Goal: Book appointment/travel/reservation

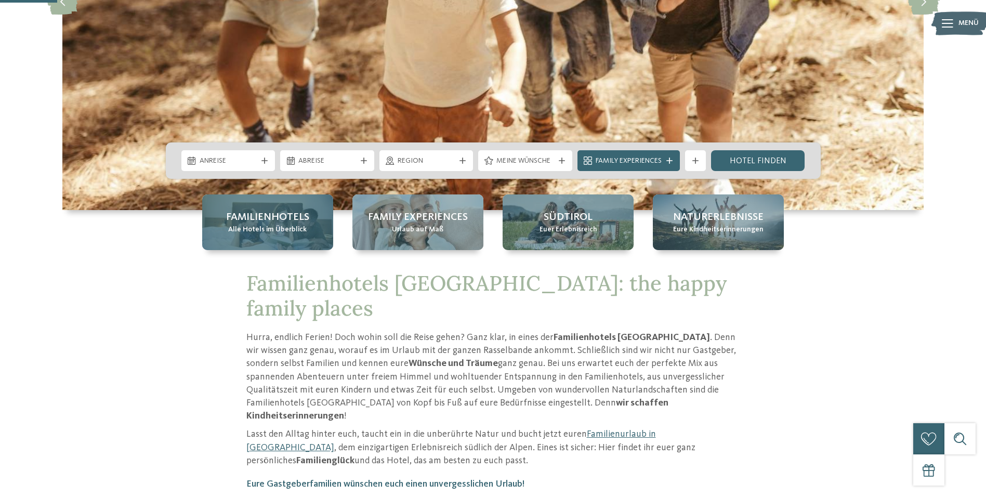
click at [241, 223] on span "Familienhotels" at bounding box center [267, 217] width 83 height 15
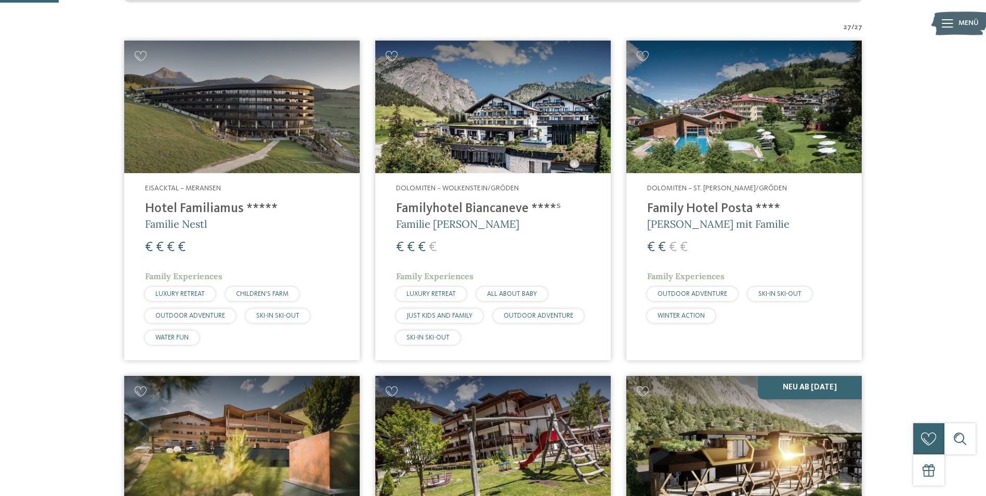
scroll to position [416, 0]
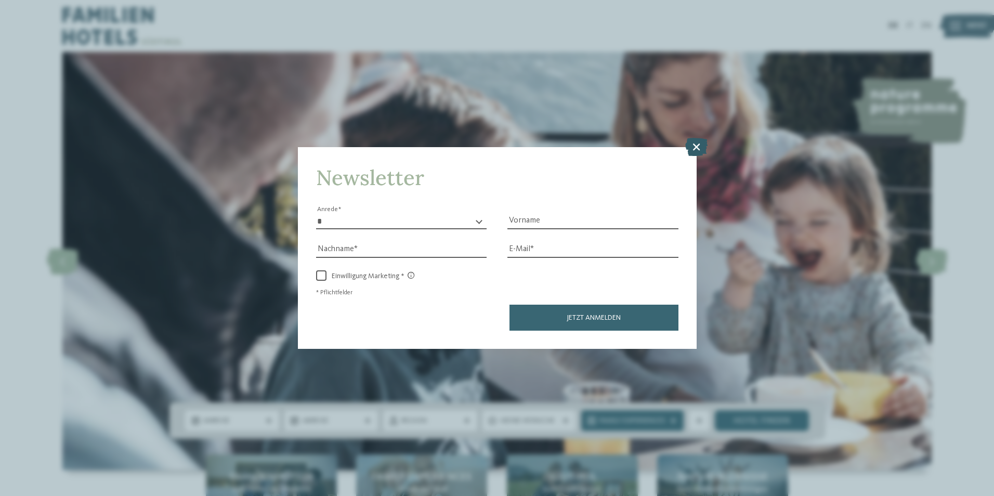
click at [692, 144] on icon at bounding box center [696, 146] width 22 height 18
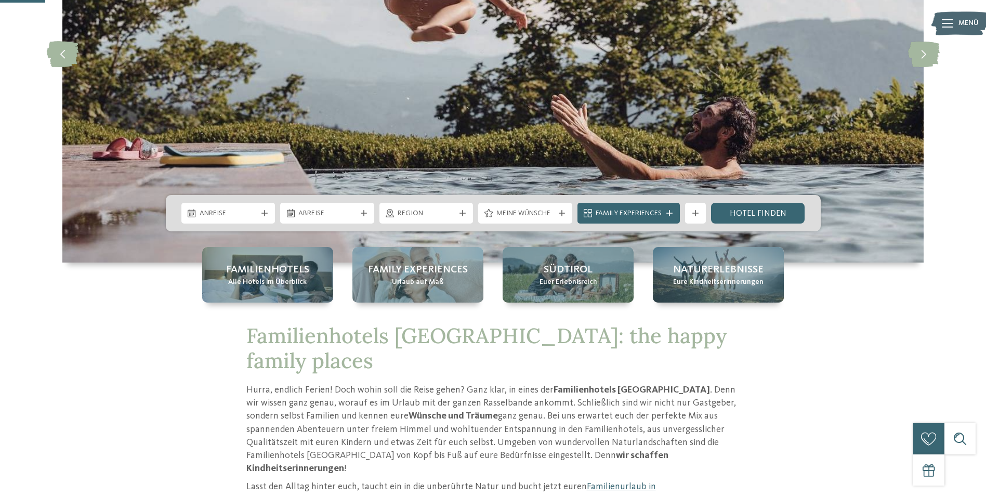
scroll to position [208, 0]
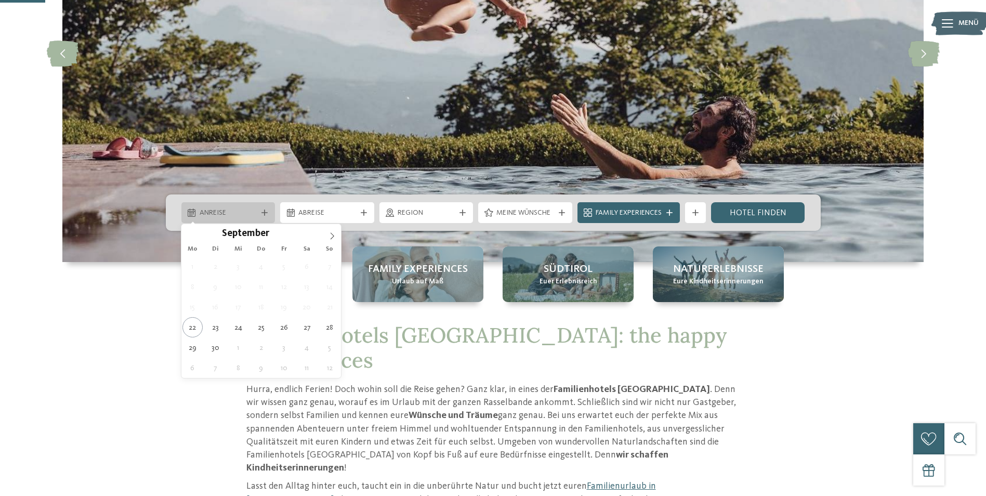
click at [266, 211] on icon at bounding box center [264, 212] width 6 height 6
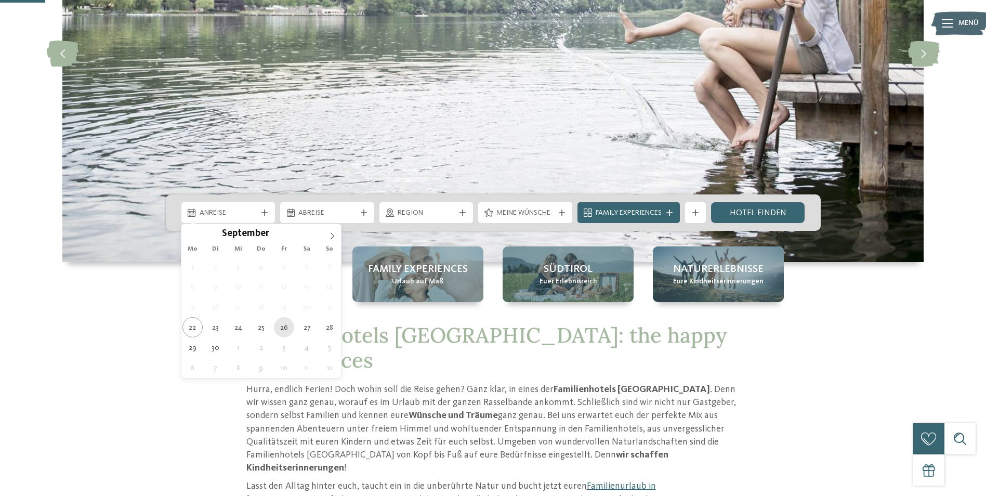
type div "26.09.2025"
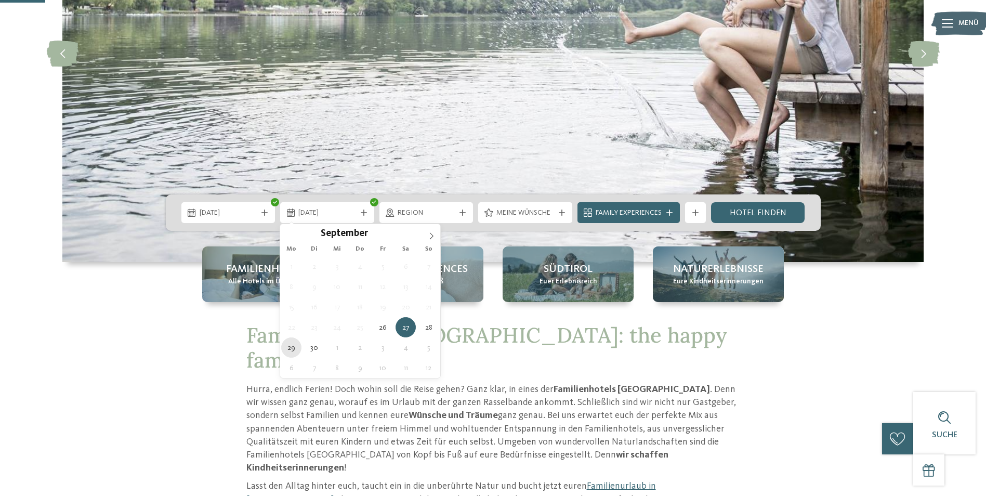
type div "29.09.2025"
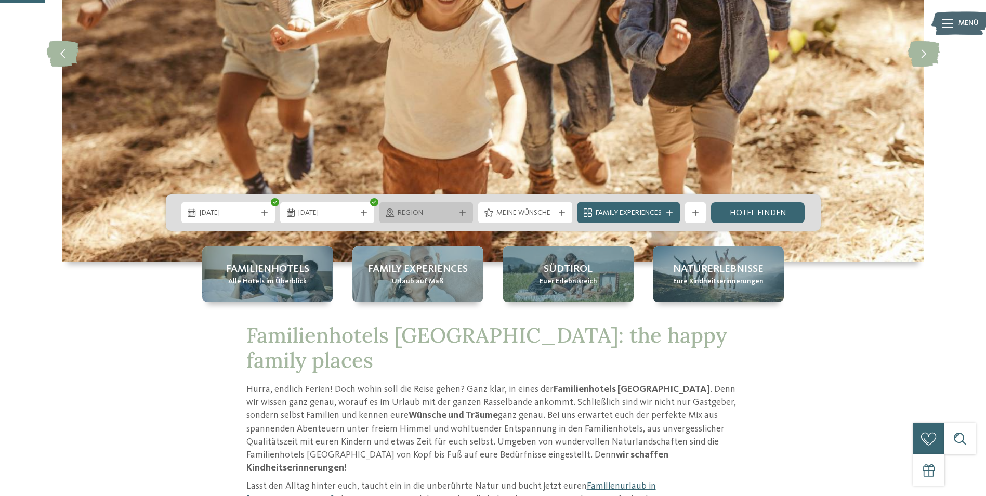
click at [468, 214] on div "Region" at bounding box center [426, 212] width 94 height 21
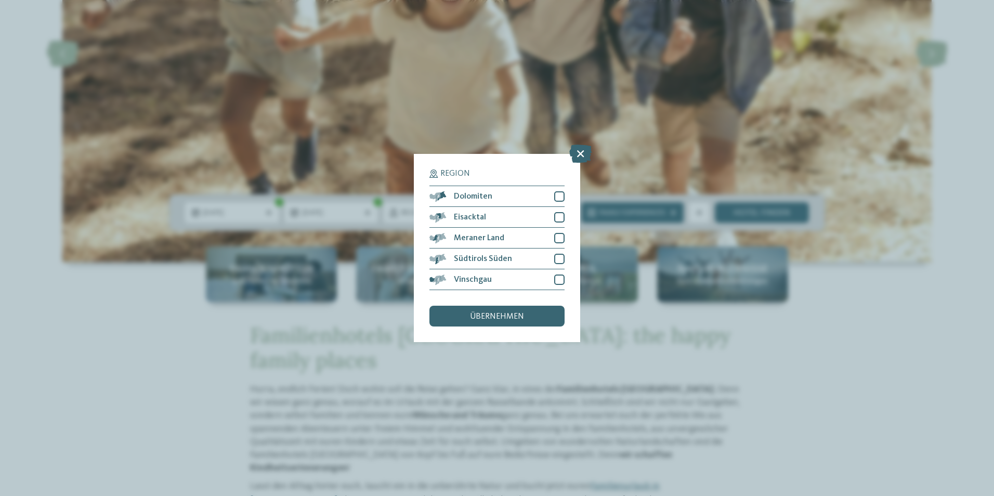
click at [106, 293] on div "Region Dolomiten" at bounding box center [497, 248] width 994 height 496
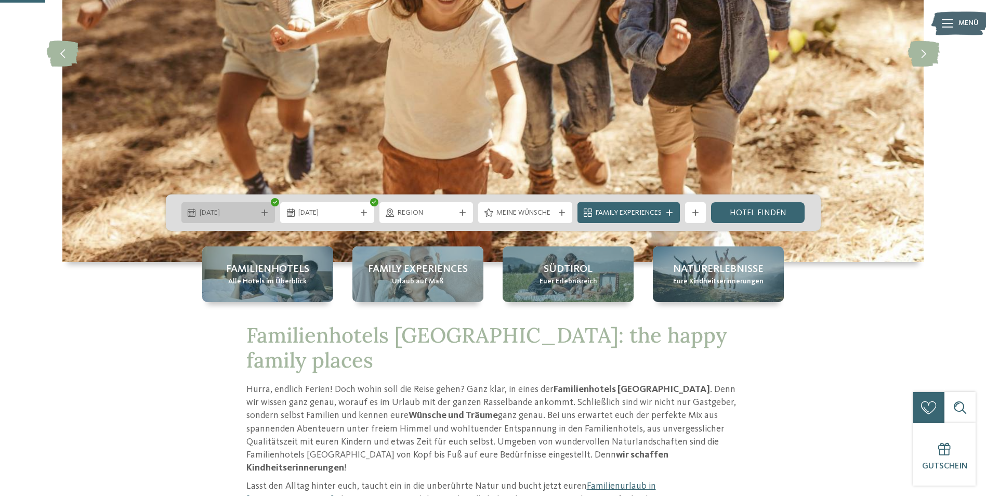
click at [267, 216] on div "26.09.2025" at bounding box center [228, 212] width 94 height 21
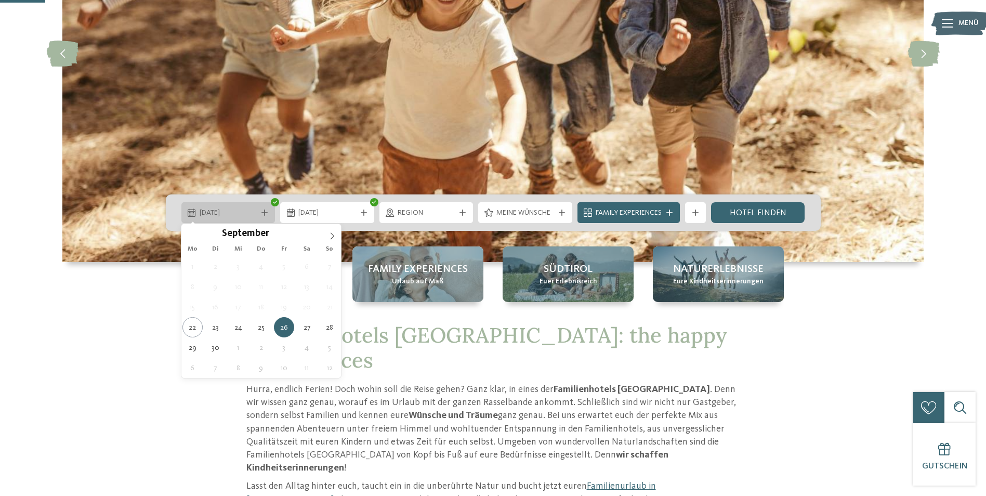
click at [268, 215] on div at bounding box center [264, 212] width 10 height 6
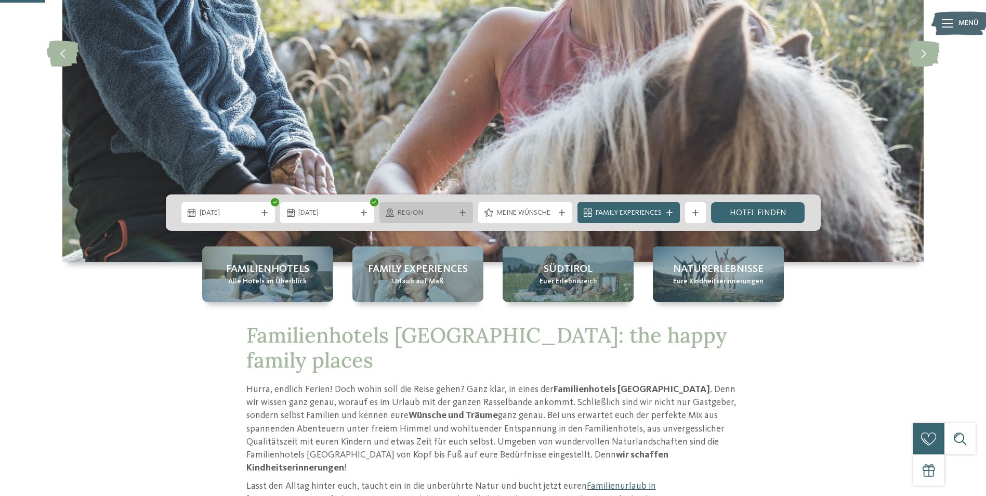
click at [466, 216] on div "Region" at bounding box center [426, 212] width 94 height 21
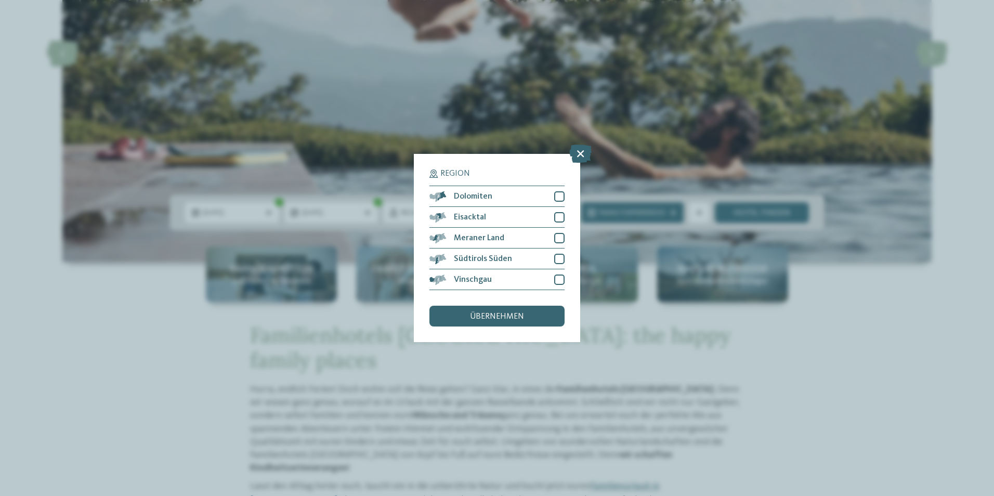
click at [112, 432] on div "Region Dolomiten" at bounding box center [497, 248] width 994 height 496
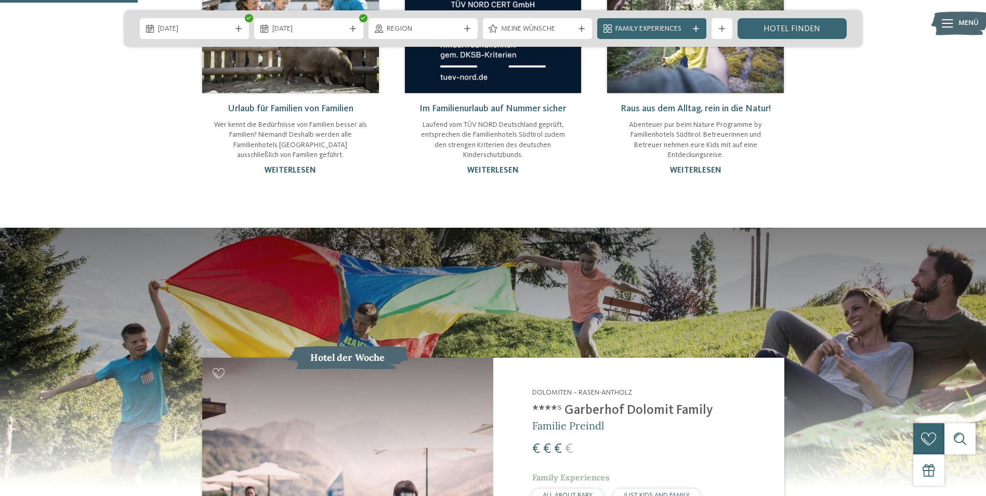
scroll to position [988, 0]
